Goal: Task Accomplishment & Management: Use online tool/utility

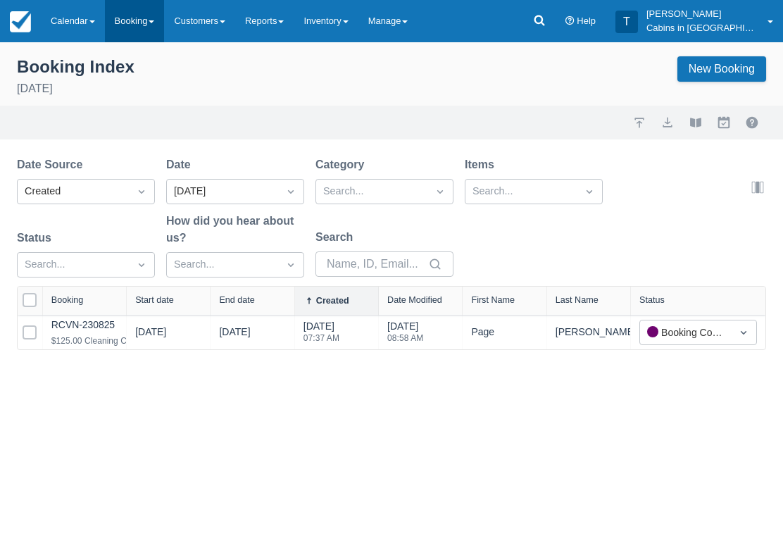
click at [143, 16] on link "Booking" at bounding box center [135, 21] width 60 height 42
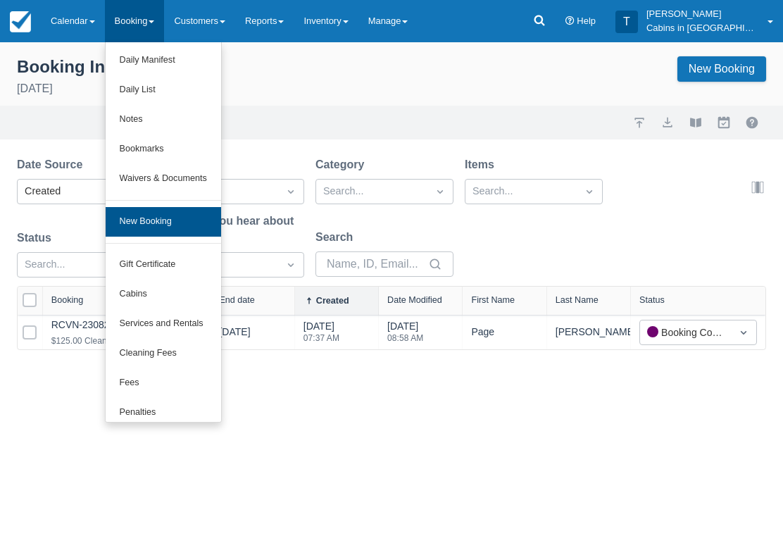
click at [192, 210] on link "New Booking" at bounding box center [164, 222] width 116 height 30
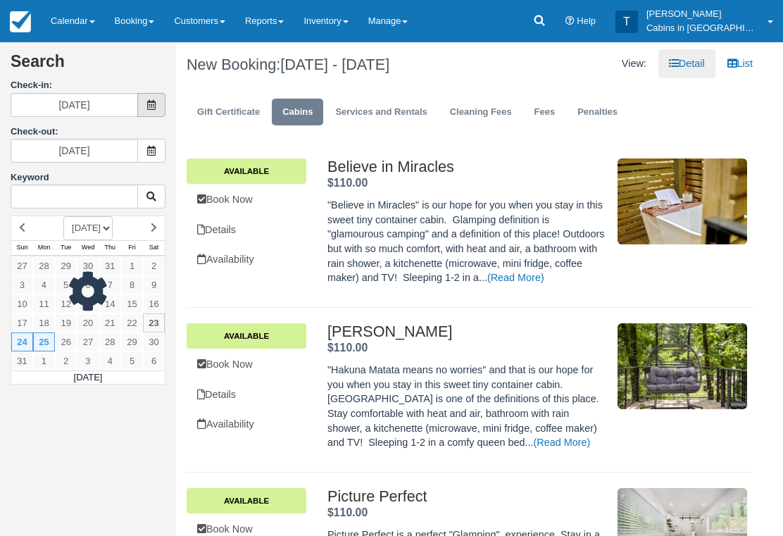
click at [151, 107] on icon at bounding box center [152, 105] width 10 height 10
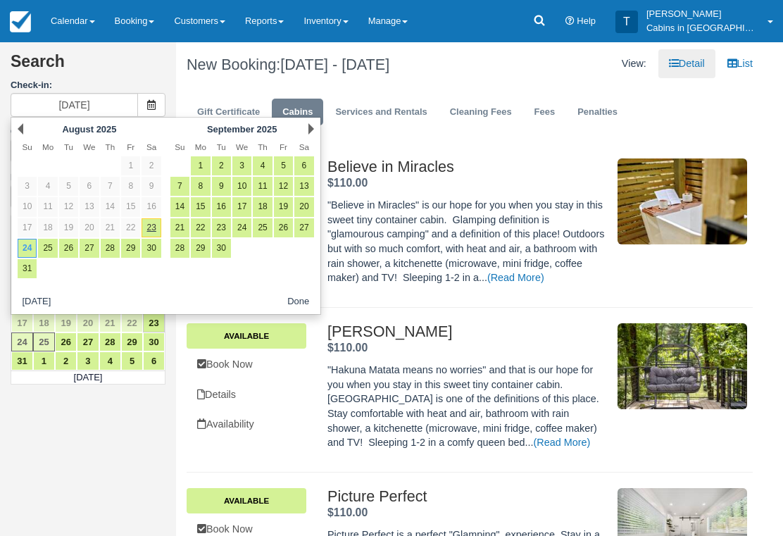
click at [304, 125] on div "Next September 2025" at bounding box center [242, 129] width 153 height 20
click at [312, 125] on link "Next" at bounding box center [311, 128] width 6 height 11
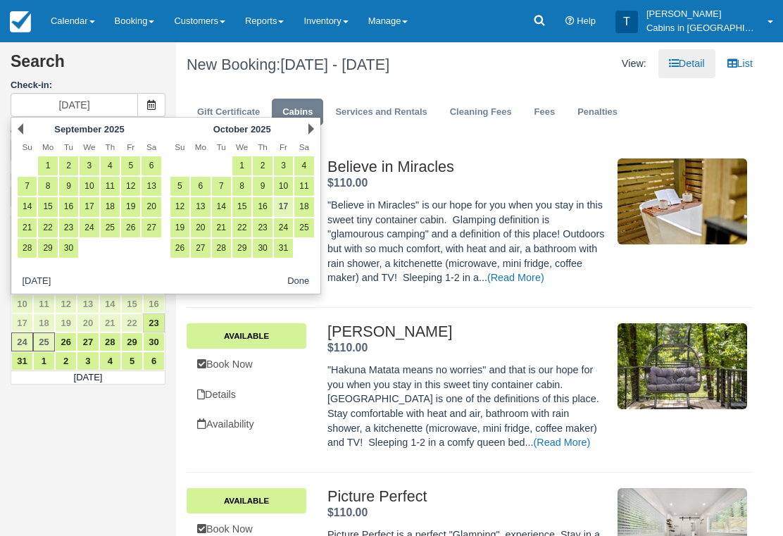
click at [285, 199] on link "17" at bounding box center [283, 206] width 19 height 19
type input "10/17/25"
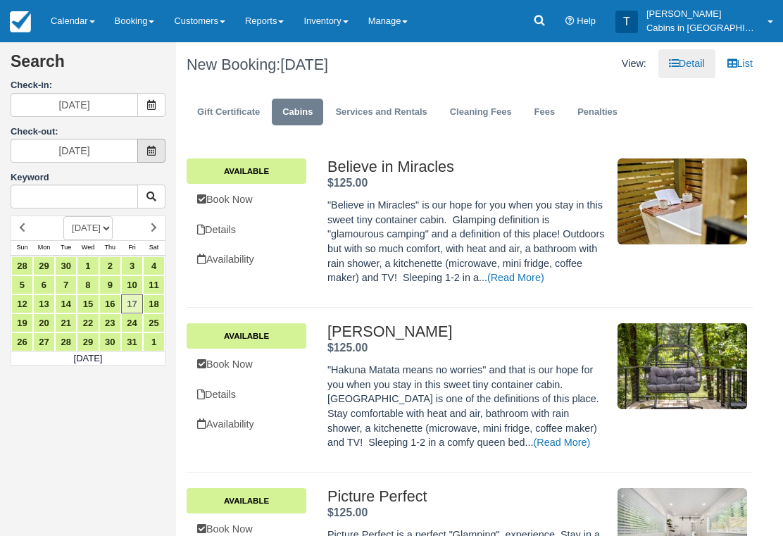
click at [161, 144] on span at bounding box center [151, 151] width 28 height 24
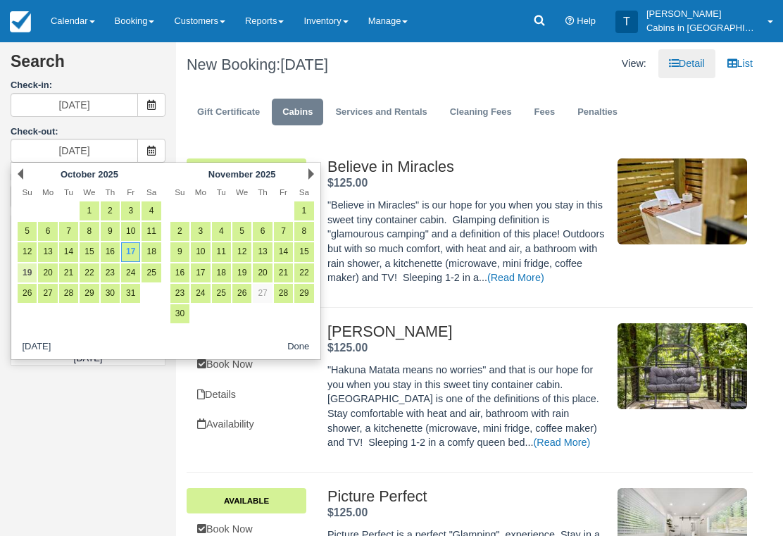
click at [30, 278] on link "19" at bounding box center [27, 272] width 19 height 19
type input "10/19/25"
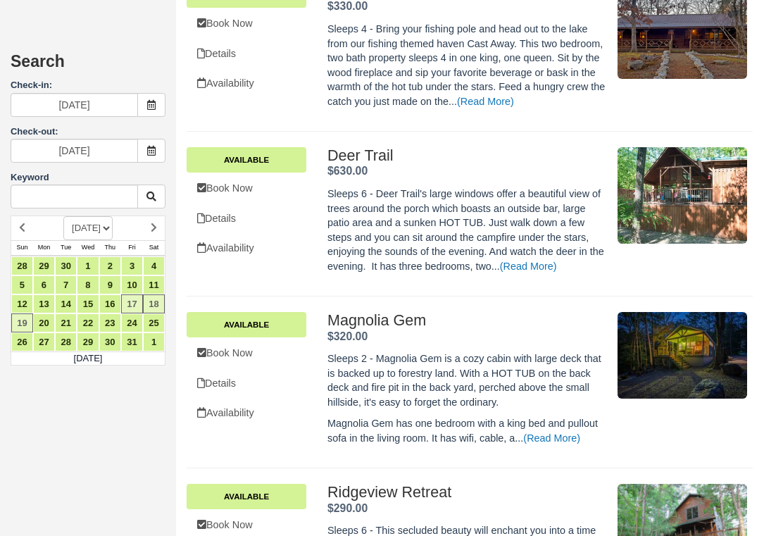
scroll to position [3041, 0]
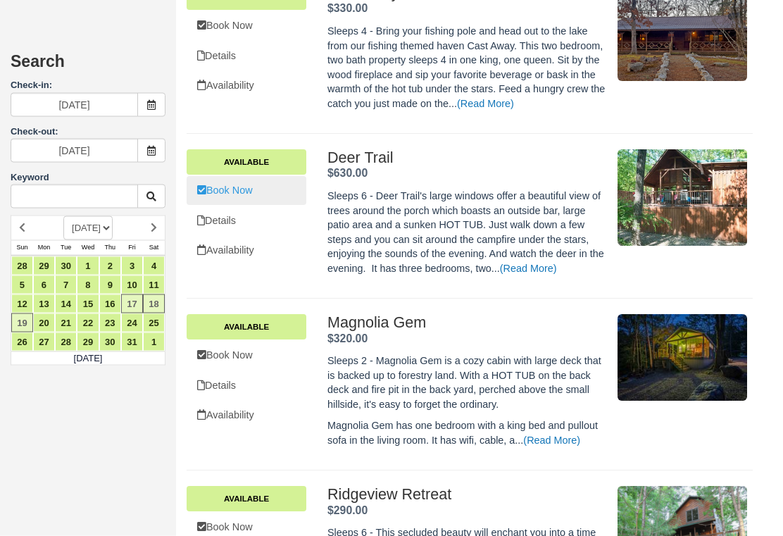
click at [251, 177] on link "Book Now" at bounding box center [247, 191] width 120 height 29
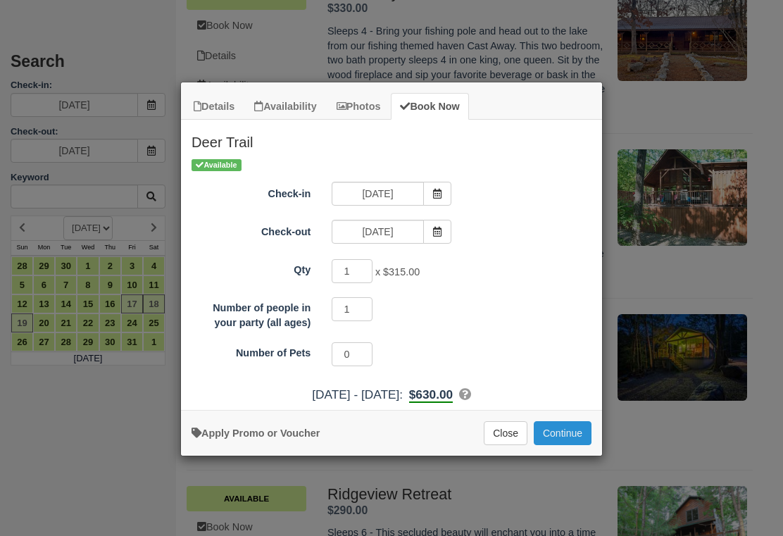
click at [575, 431] on button "Continue" at bounding box center [563, 433] width 58 height 24
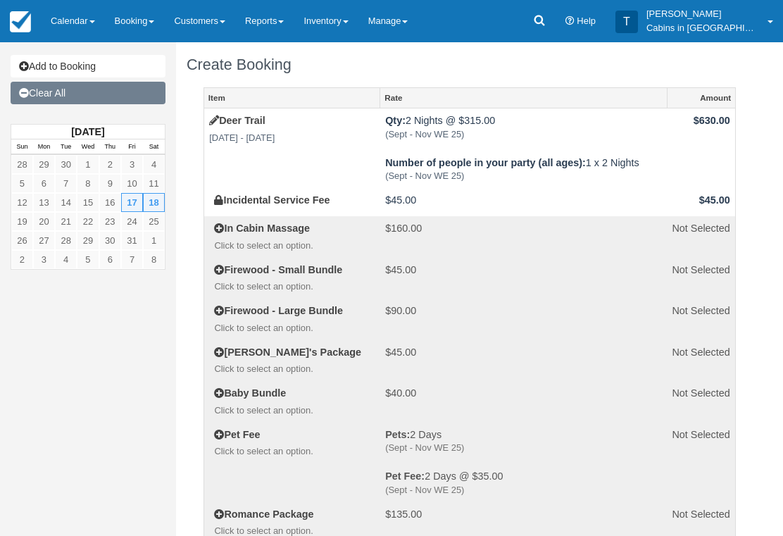
click at [129, 83] on link "Clear All" at bounding box center [88, 93] width 155 height 23
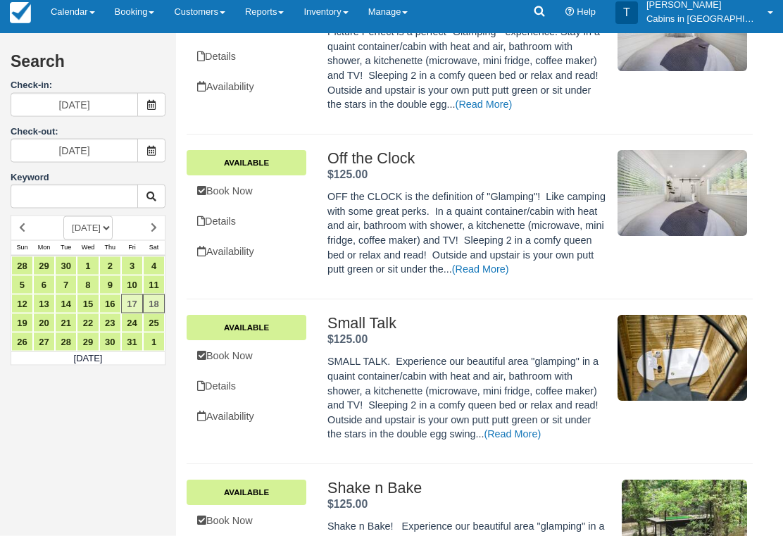
scroll to position [503, 0]
